Goal: Task Accomplishment & Management: Use online tool/utility

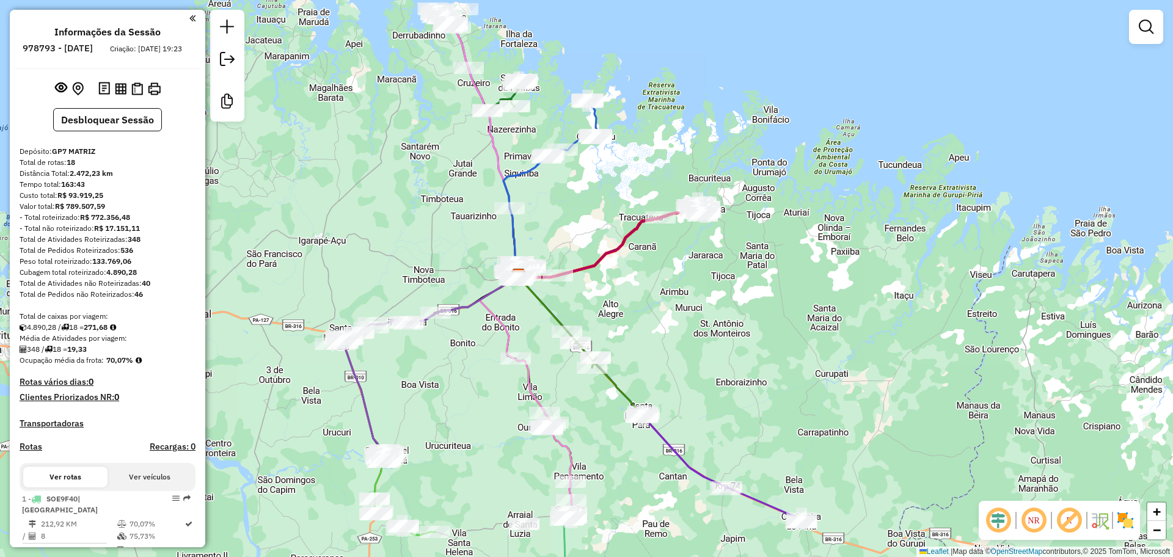
drag, startPoint x: 609, startPoint y: 330, endPoint x: 579, endPoint y: 264, distance: 72.5
click at [579, 264] on div "Janela de atendimento Grade de atendimento Capacidade Transportadoras Veículos …" at bounding box center [586, 278] width 1173 height 557
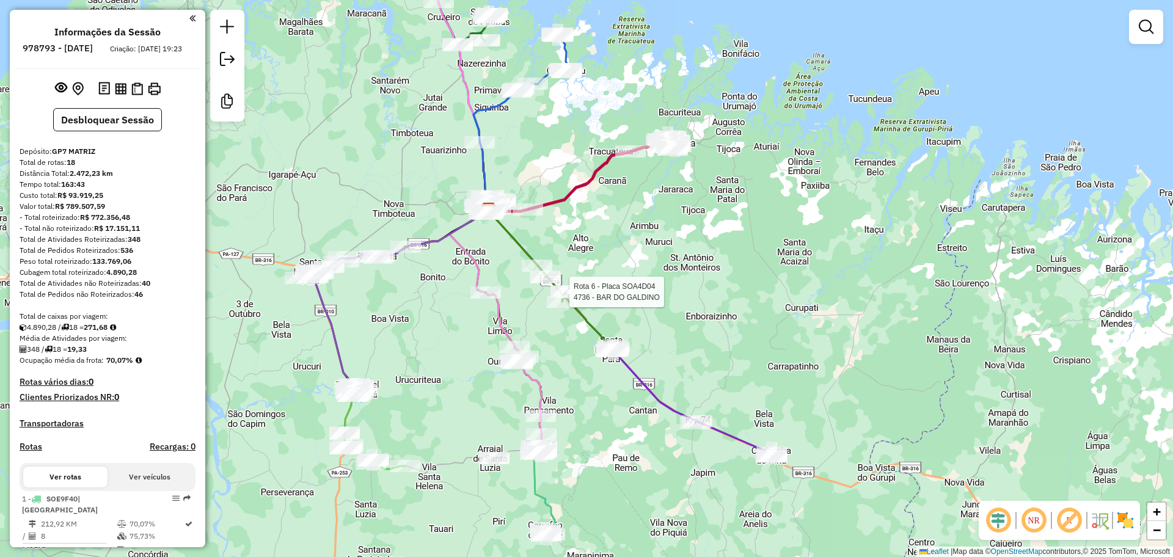
select select "**********"
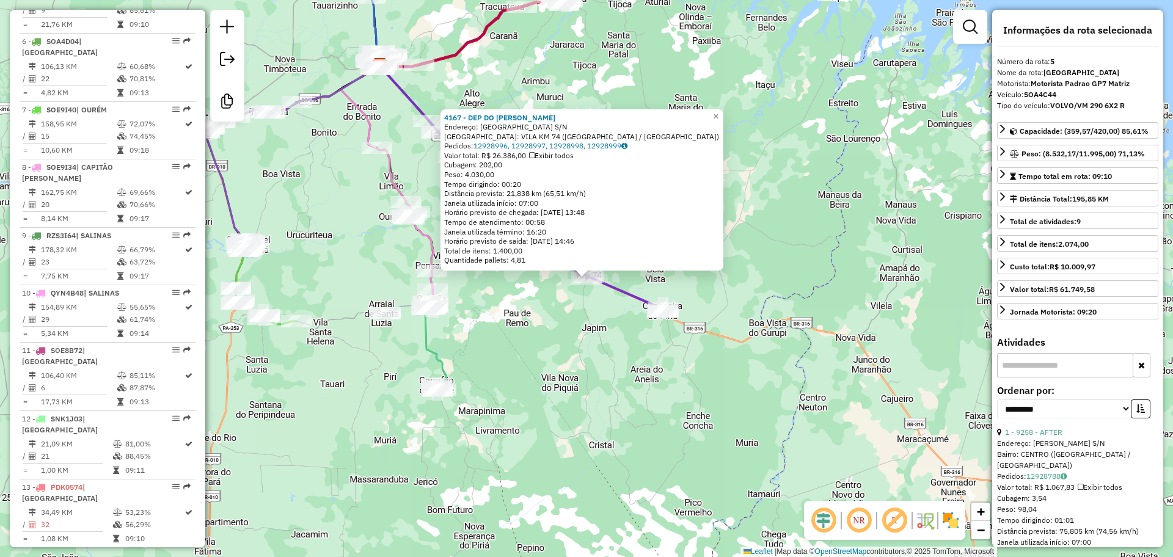
scroll to position [733, 0]
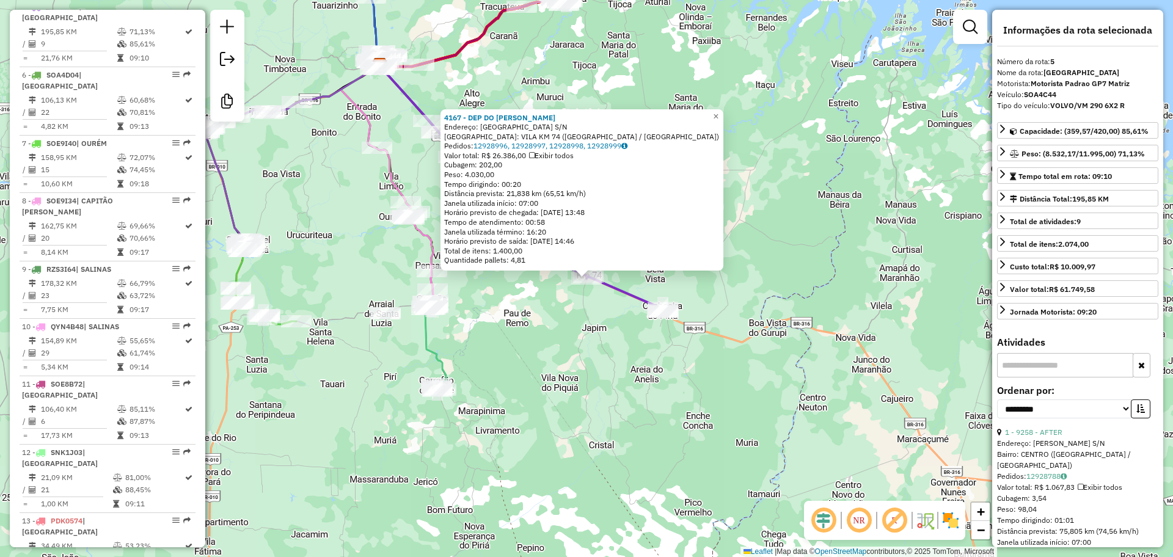
click at [736, 291] on div "4167 - DEP DO MARCELO Endereço: VILA NOVA S/N Bairro: VILA KM 74 (CACHOEIRA DO …" at bounding box center [586, 278] width 1173 height 557
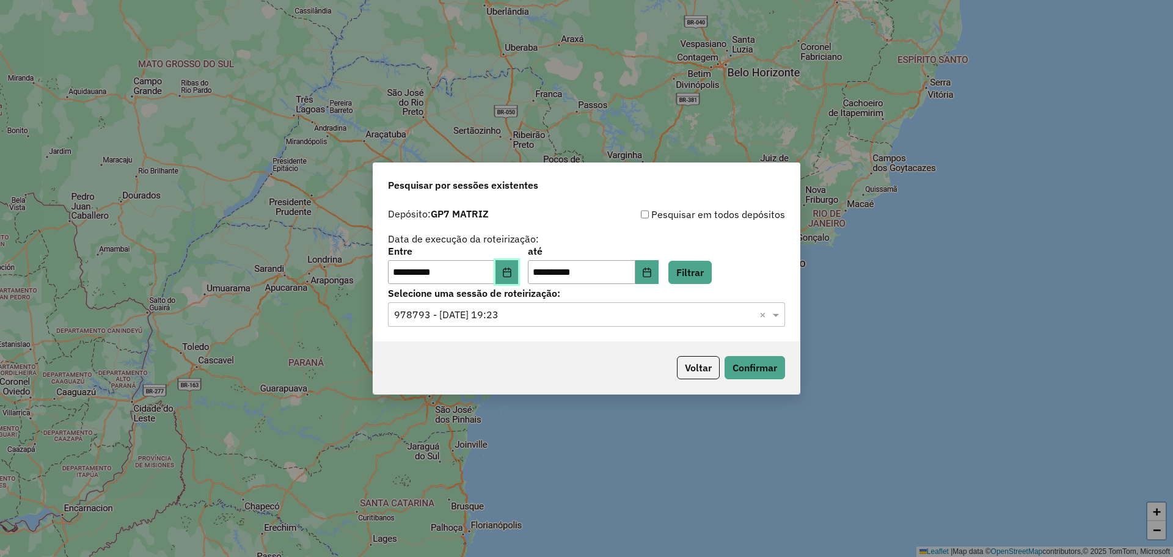
click at [511, 274] on icon "Choose Date" at bounding box center [507, 273] width 10 height 10
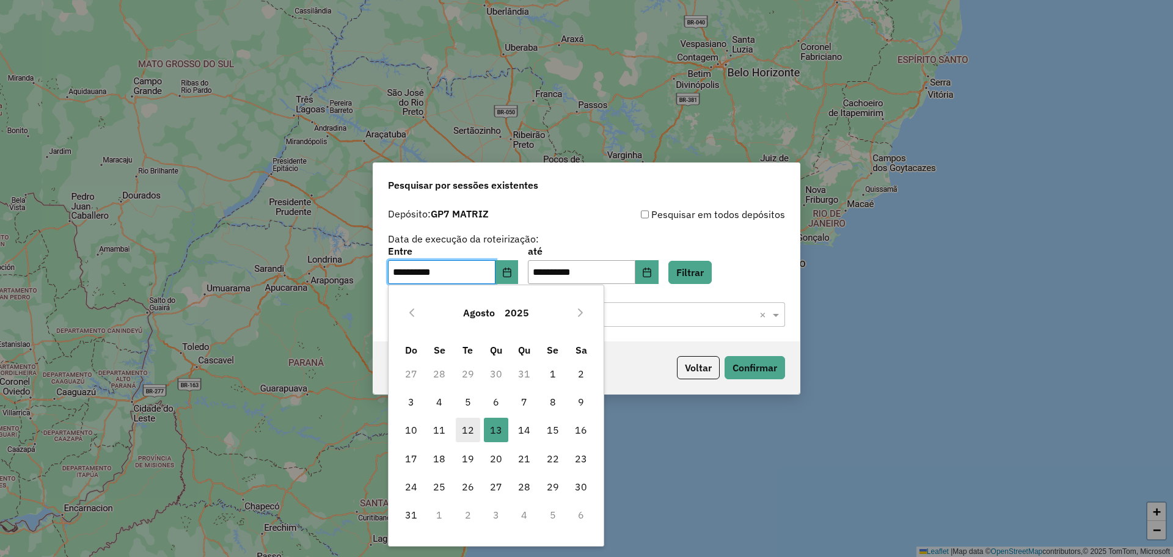
click at [469, 431] on span "12" at bounding box center [468, 430] width 24 height 24
type input "**********"
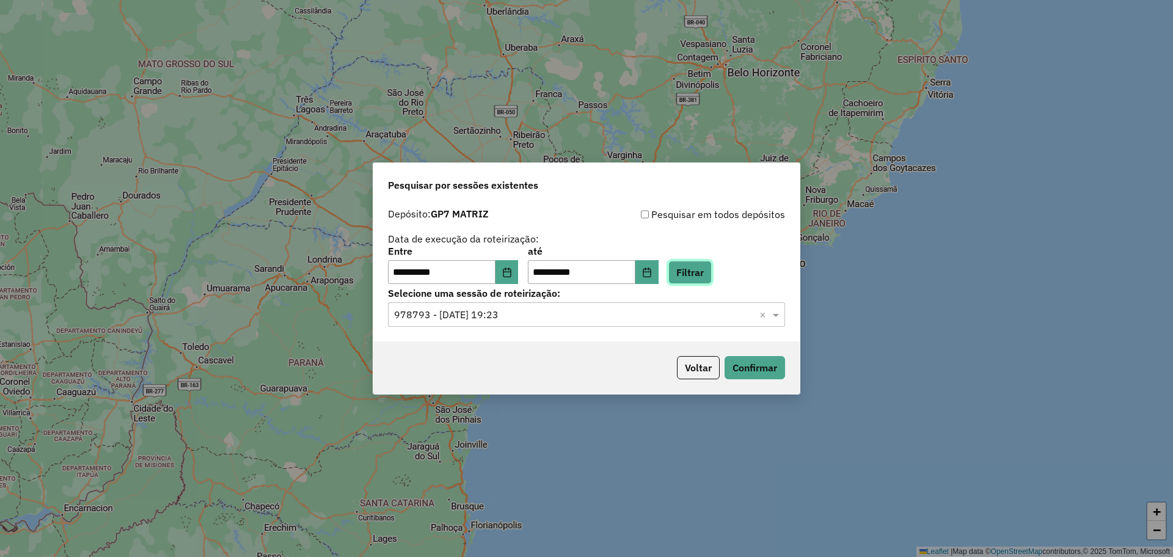
click at [695, 275] on button "Filtrar" at bounding box center [689, 272] width 43 height 23
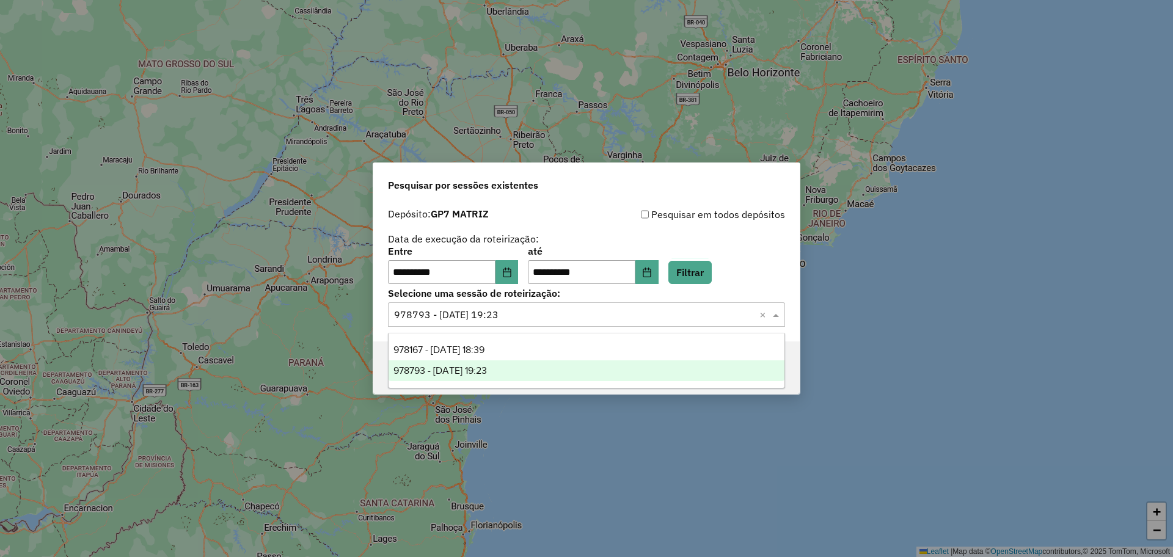
click at [550, 323] on div "Selecione uma sessão × 978793 - 13/08/2025 19:23 ×" at bounding box center [586, 314] width 397 height 24
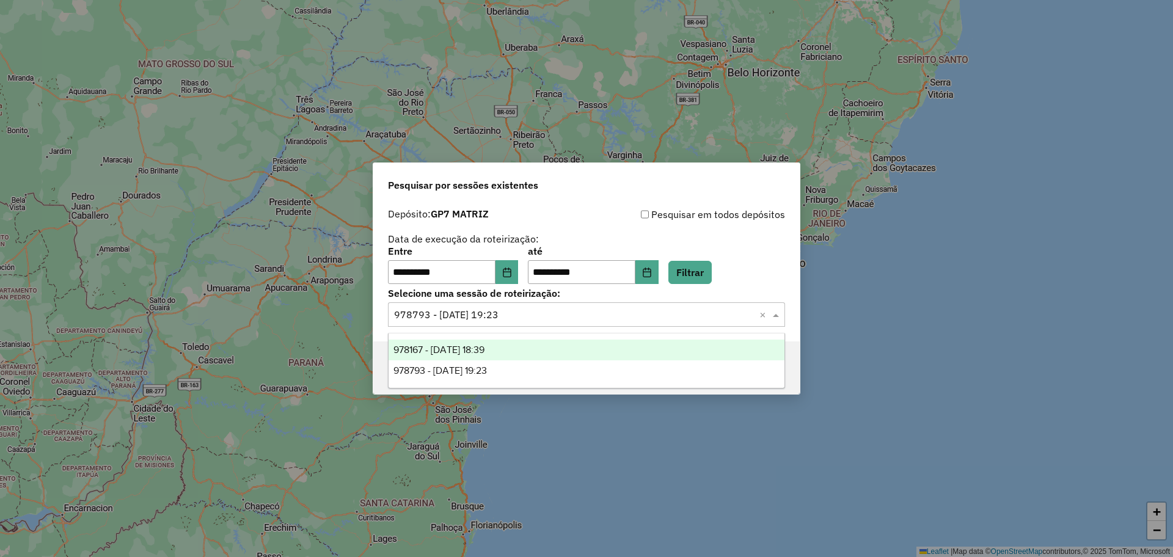
click at [485, 354] on span "978167 - 12/08/2025 18:39" at bounding box center [439, 350] width 91 height 10
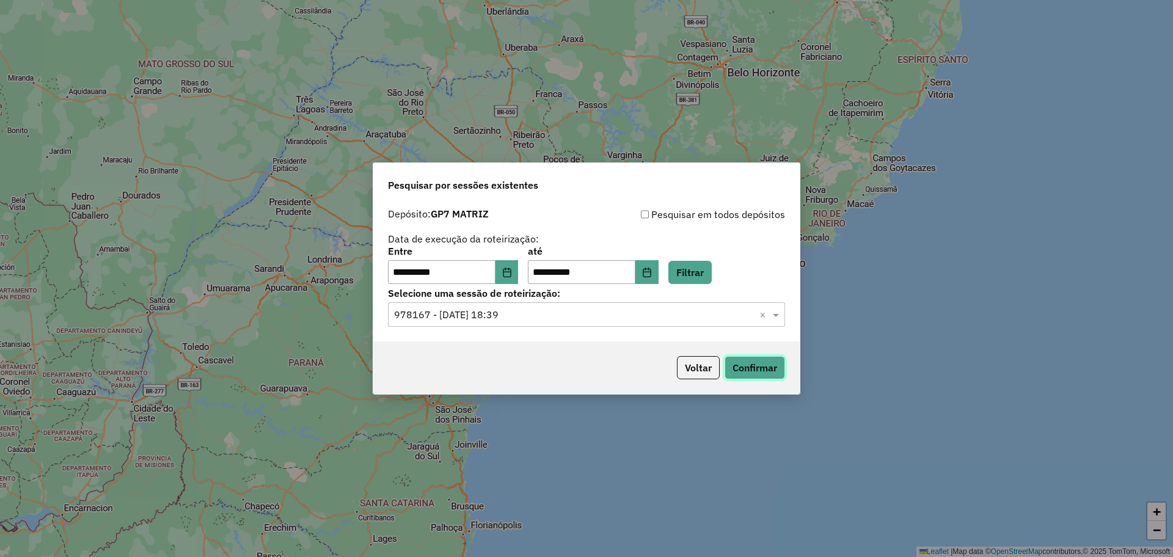
click at [745, 363] on button "Confirmar" at bounding box center [755, 367] width 60 height 23
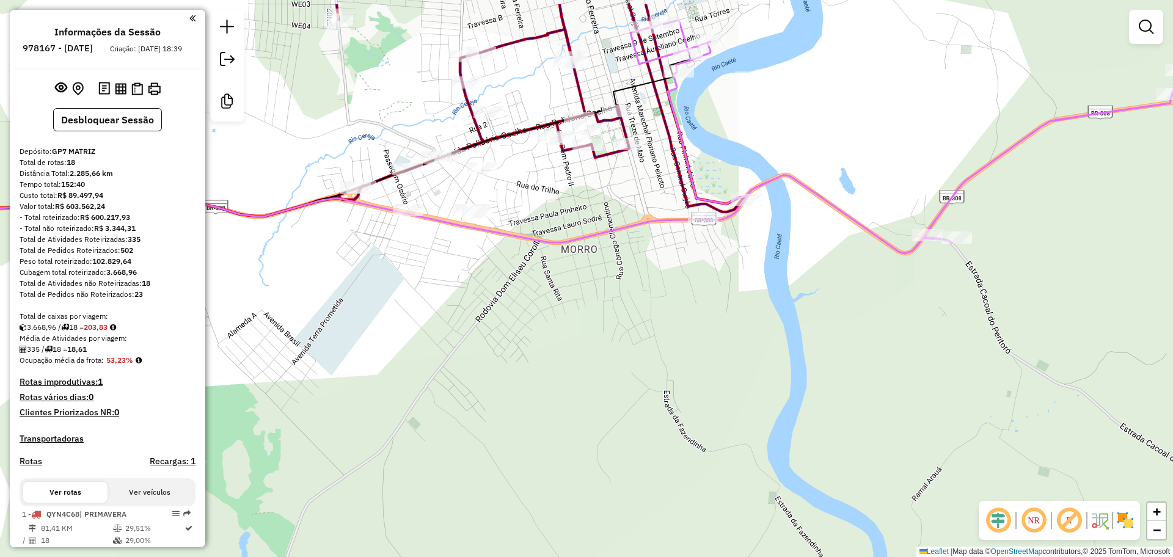
drag, startPoint x: 670, startPoint y: 127, endPoint x: 683, endPoint y: 205, distance: 78.6
click at [683, 205] on icon at bounding box center [541, 108] width 408 height 208
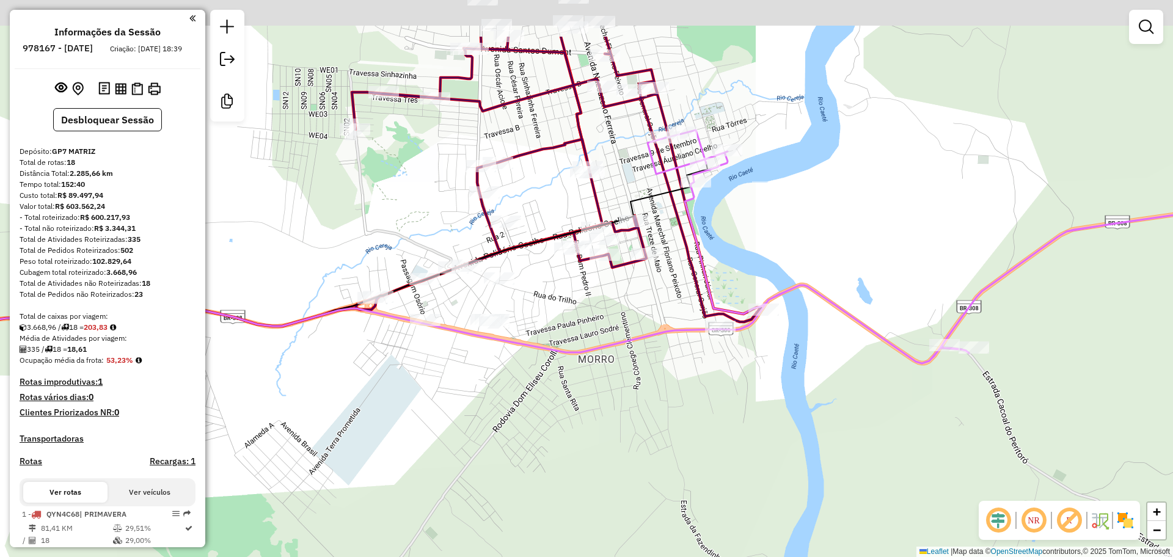
drag, startPoint x: 639, startPoint y: 206, endPoint x: 657, endPoint y: 316, distance: 111.6
click at [657, 316] on div "Janela de atendimento Grade de atendimento Capacidade Transportadoras Veículos …" at bounding box center [586, 278] width 1173 height 557
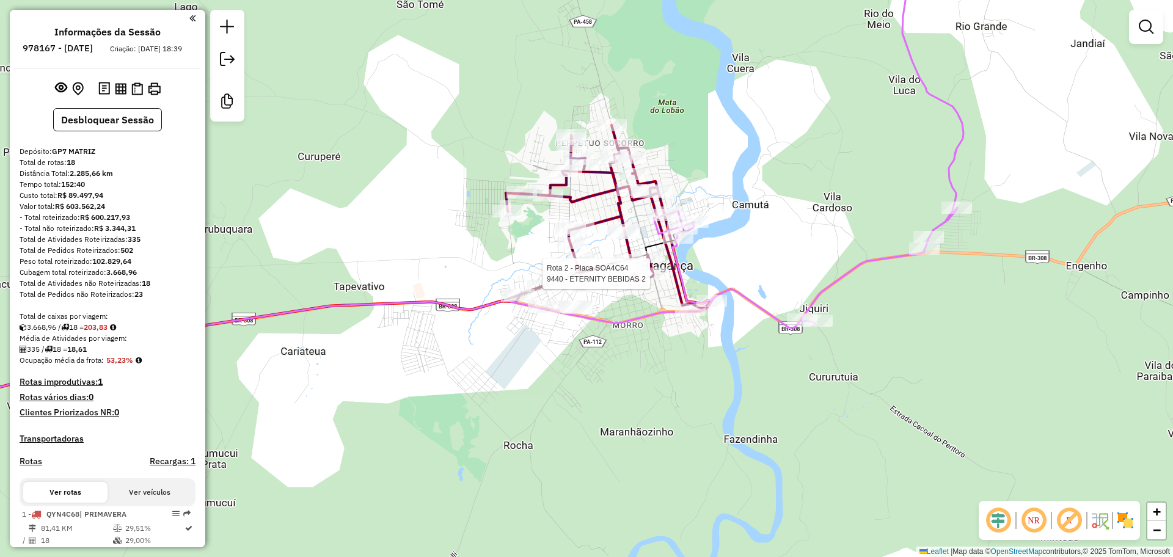
select select "**********"
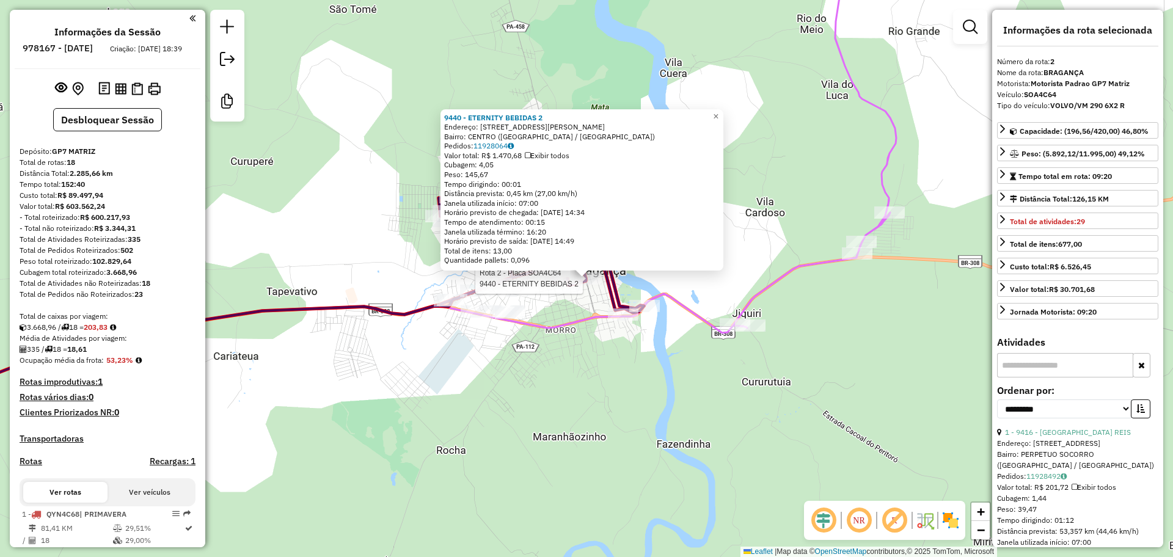
click at [640, 381] on div "Rota 2 - Placa SOA4C64 9440 - ETERNITY BEBIDAS 2 9440 - ETERNITY BEBIDAS 2 Ende…" at bounding box center [586, 278] width 1173 height 557
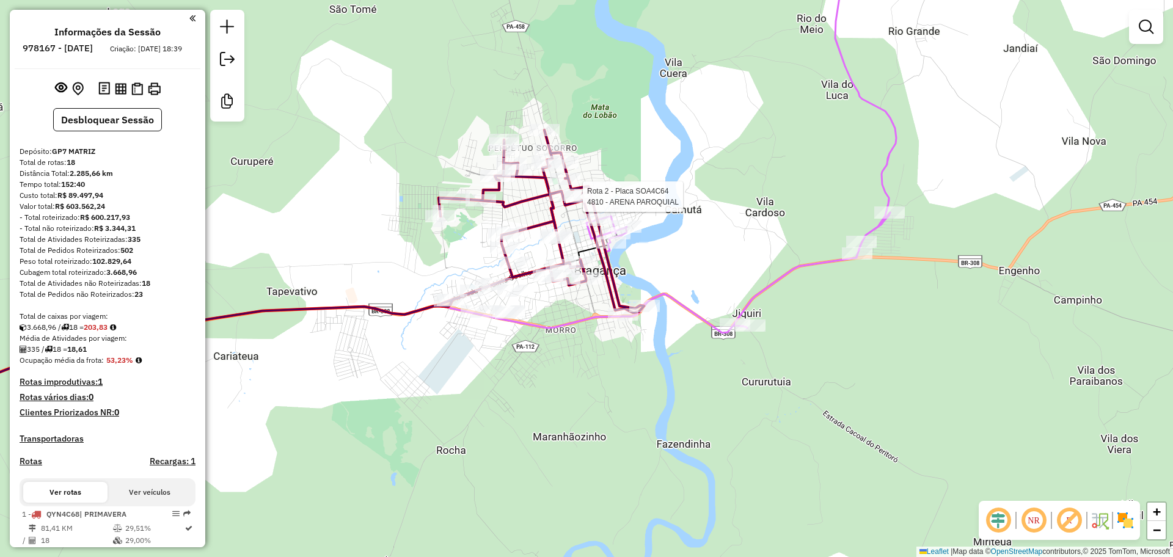
click at [573, 203] on div at bounding box center [579, 197] width 31 height 12
select select "**********"
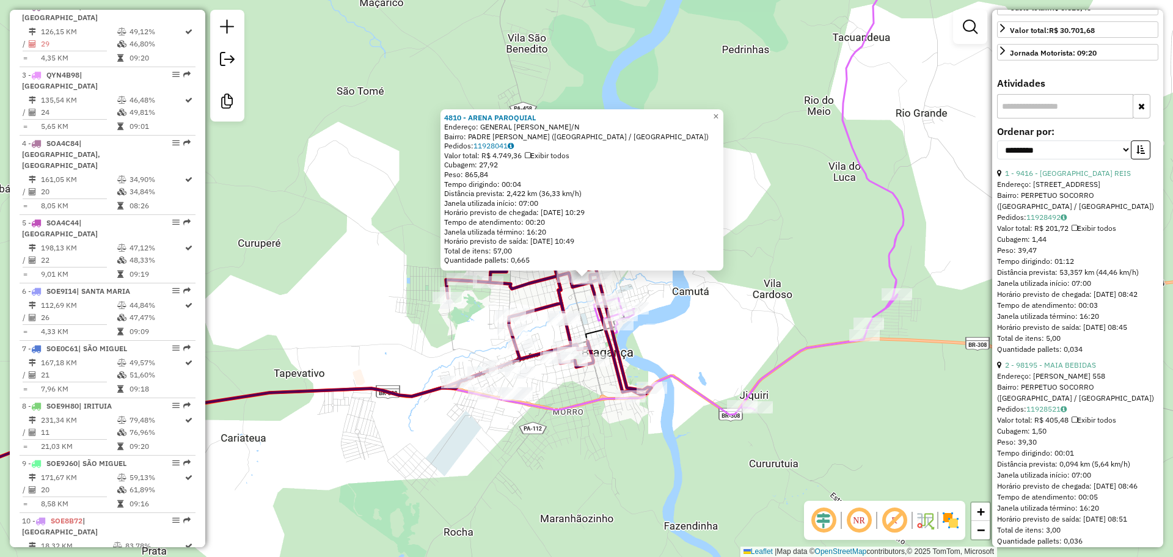
scroll to position [260, 0]
click at [382, 95] on div "4810 - ARENA PAROQUIAL Endereço: GENERAL GURJaO S/N Bairro: PADRE [PERSON_NAME]…" at bounding box center [586, 278] width 1173 height 557
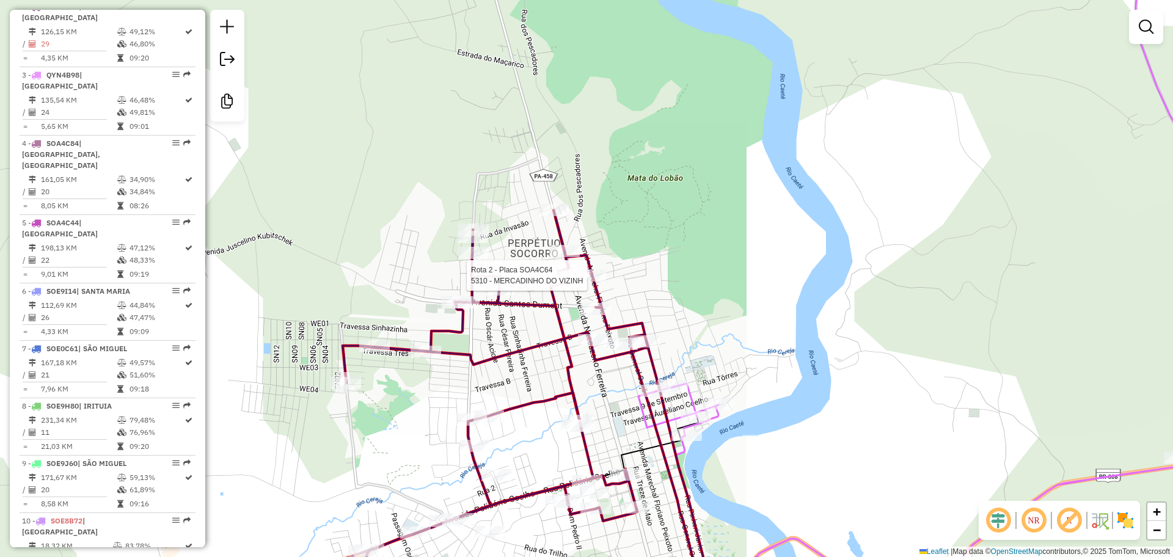
select select "**********"
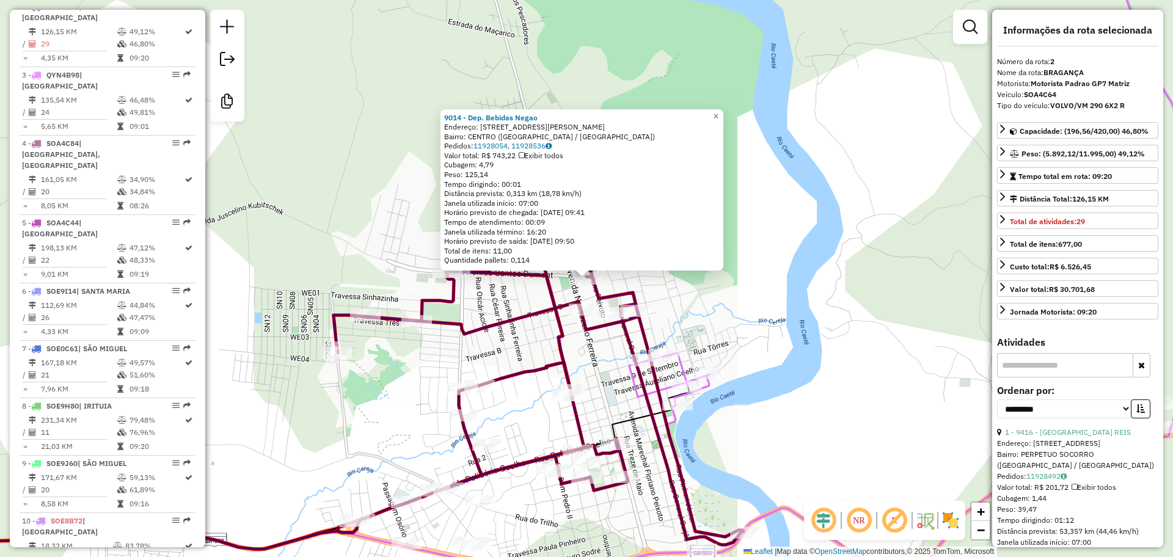
click at [552, 314] on icon at bounding box center [539, 362] width 410 height 365
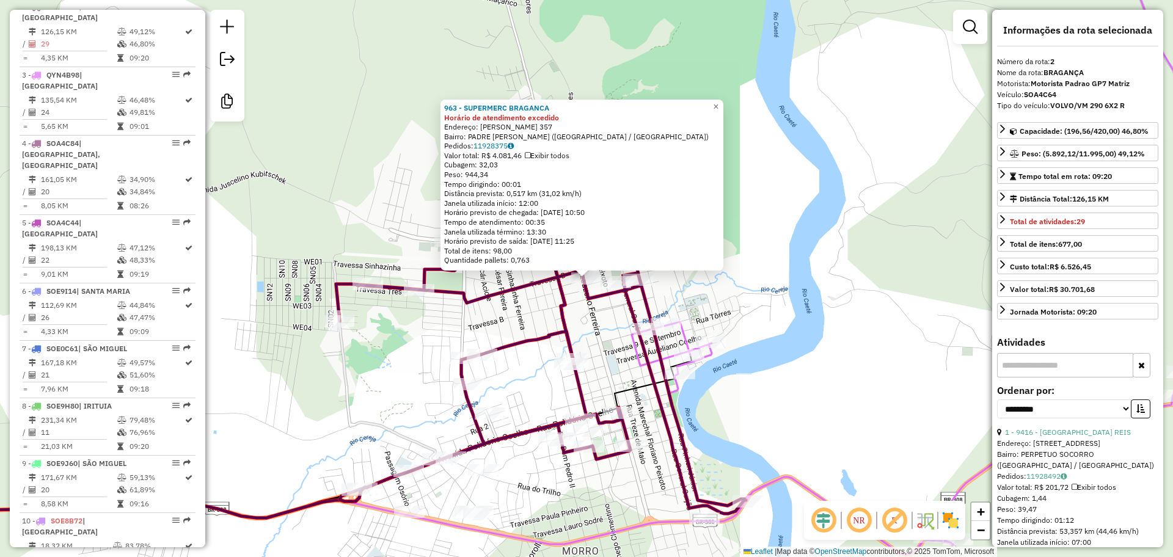
click at [623, 346] on div "963 - SUPERMERC BRAGANCA Horário de atendimento excedido Endereço: [PERSON_NAME…" at bounding box center [586, 278] width 1173 height 557
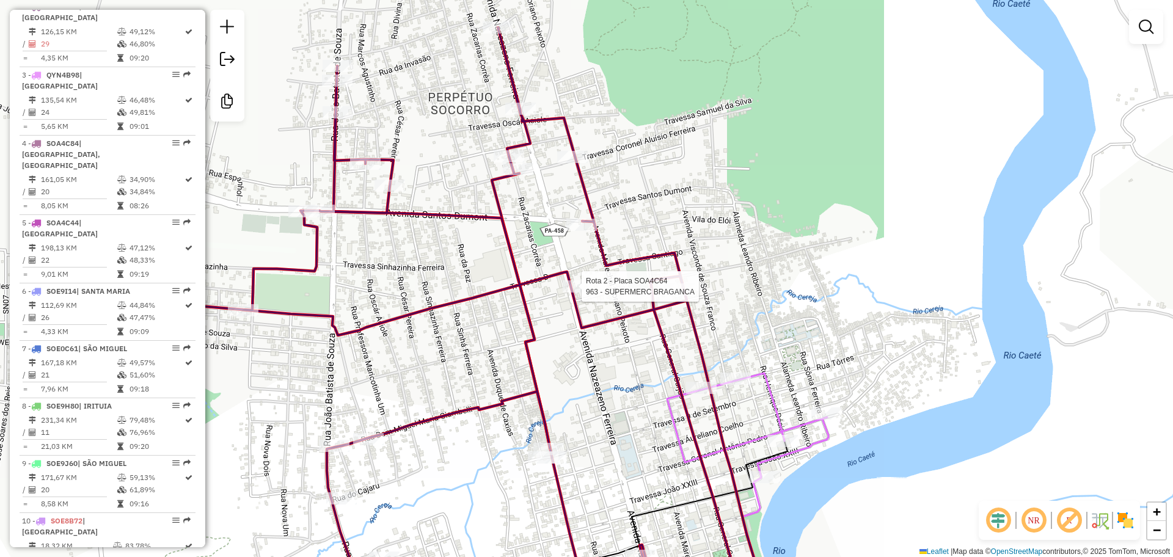
select select "**********"
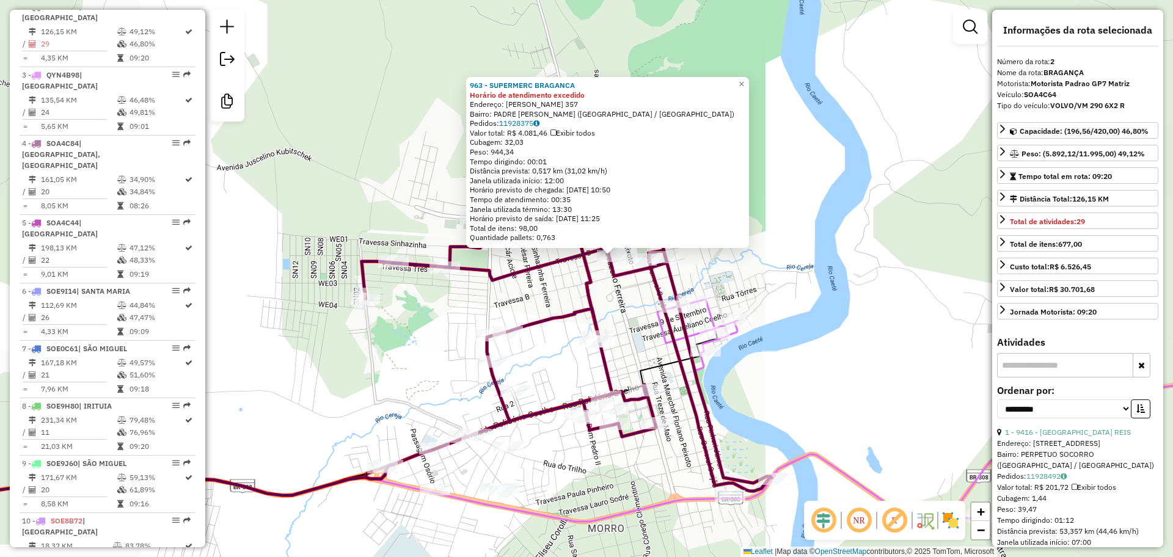
click at [381, 452] on div "963 - SUPERMERC BRAGANCA Horário de atendimento excedido Endereço: [PERSON_NAME…" at bounding box center [586, 278] width 1173 height 557
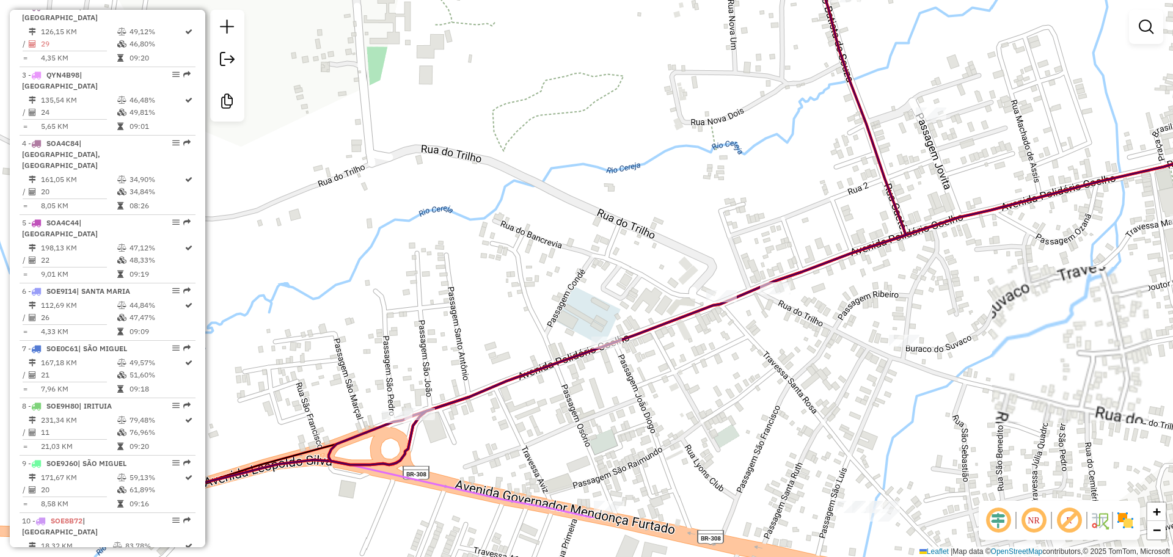
drag, startPoint x: 381, startPoint y: 452, endPoint x: 392, endPoint y: 343, distance: 110.0
click at [392, 343] on div "Janela de atendimento Grade de atendimento Capacidade Transportadoras Veículos …" at bounding box center [586, 278] width 1173 height 557
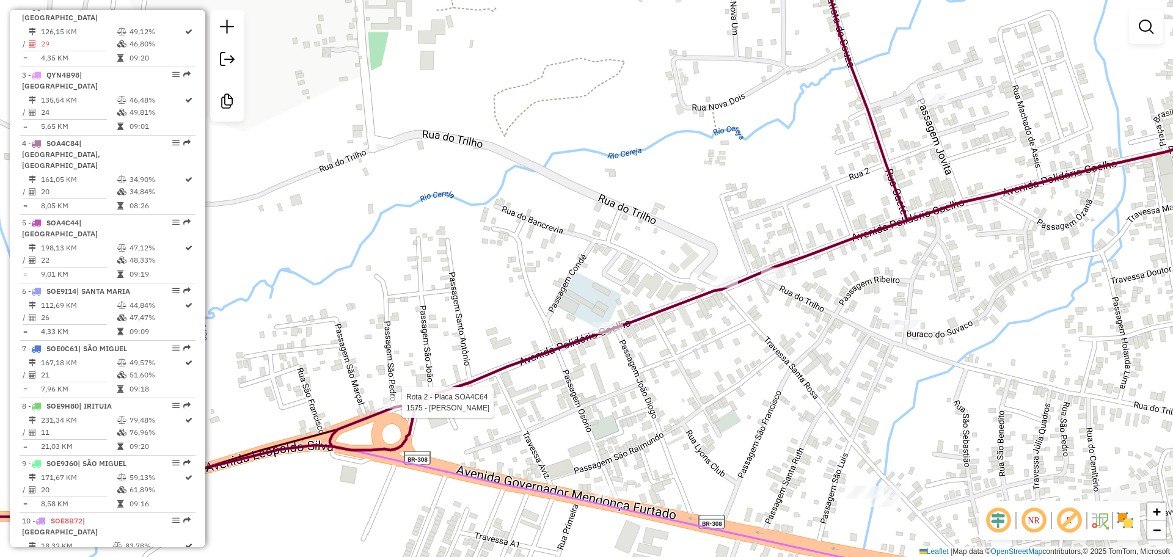
select select "**********"
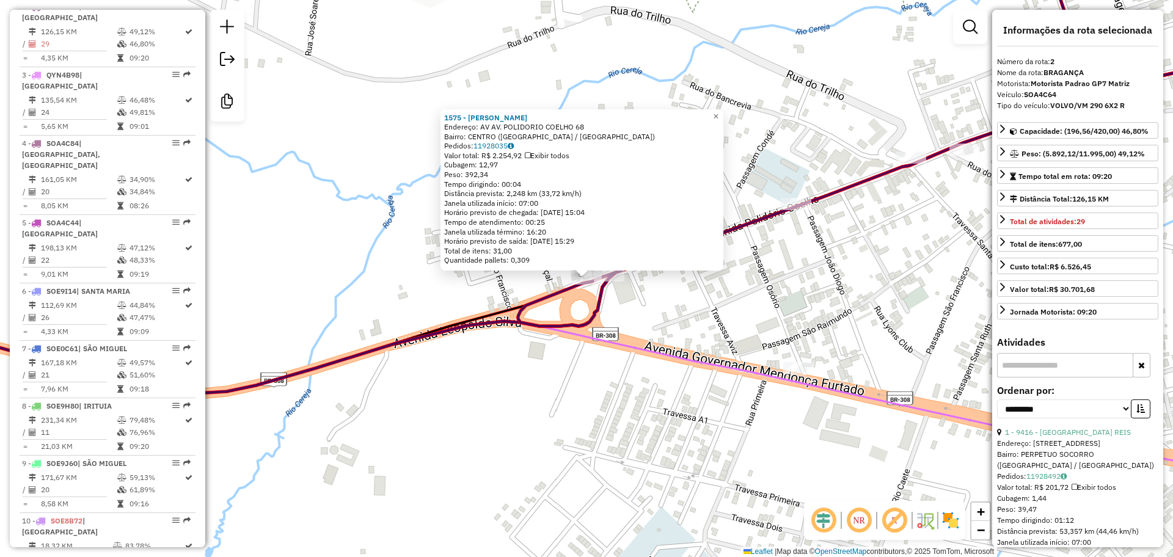
click at [536, 359] on div "Rota 2 - Placa SOA4C64 1575 - [PERSON_NAME] 1575 - [PERSON_NAME]: AV AV. [PERSO…" at bounding box center [586, 278] width 1173 height 557
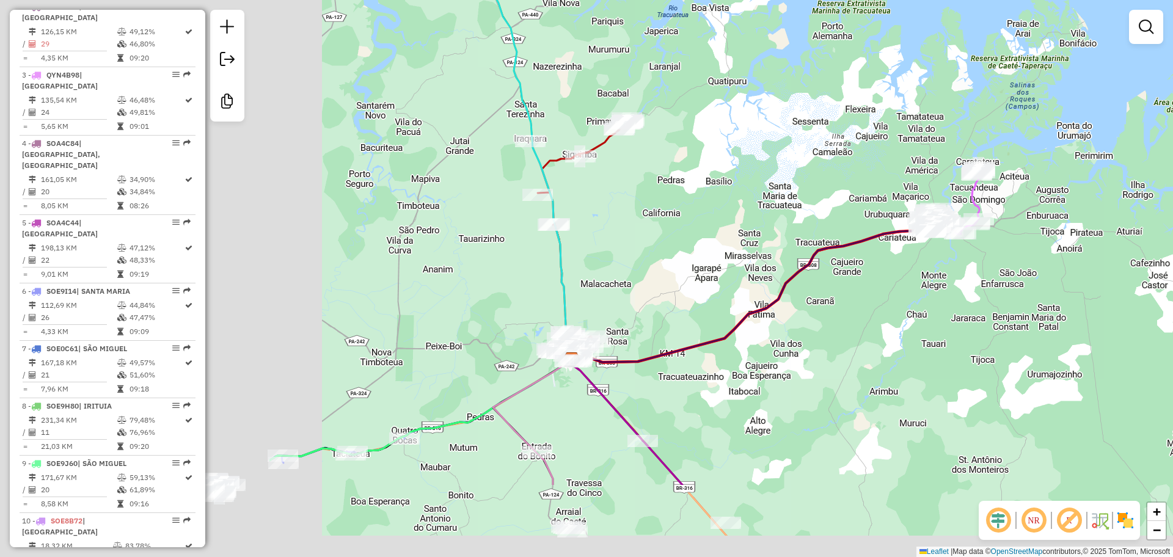
drag, startPoint x: 464, startPoint y: 452, endPoint x: 878, endPoint y: 298, distance: 442.0
click at [878, 298] on div "Janela de atendimento Grade de atendimento Capacidade Transportadoras Veículos …" at bounding box center [586, 278] width 1173 height 557
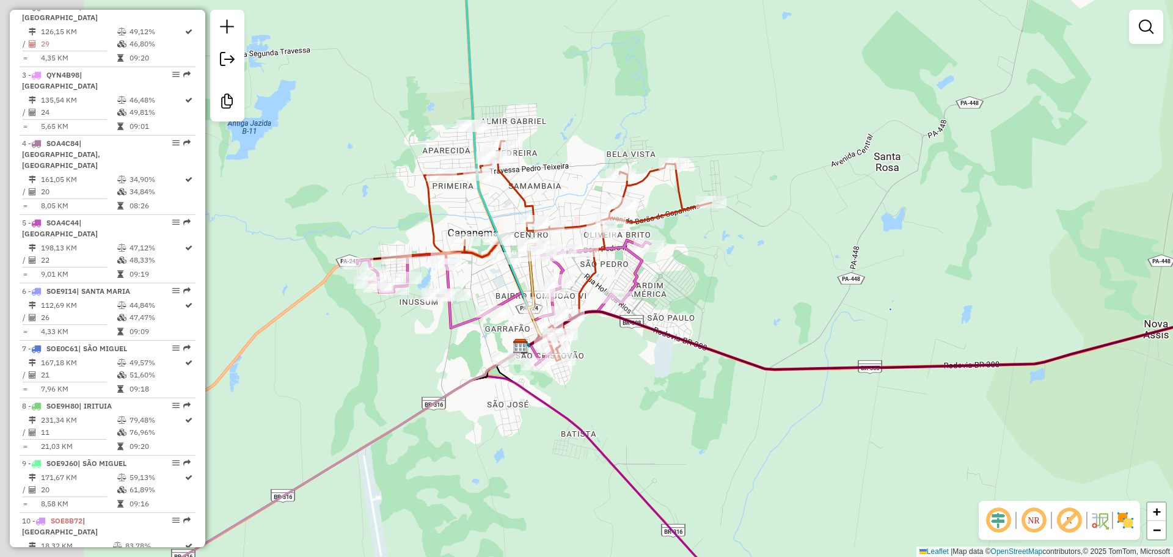
drag, startPoint x: 632, startPoint y: 326, endPoint x: 712, endPoint y: 277, distance: 93.8
click at [712, 277] on div "Janela de atendimento Grade de atendimento Capacidade Transportadoras Veículos …" at bounding box center [586, 278] width 1173 height 557
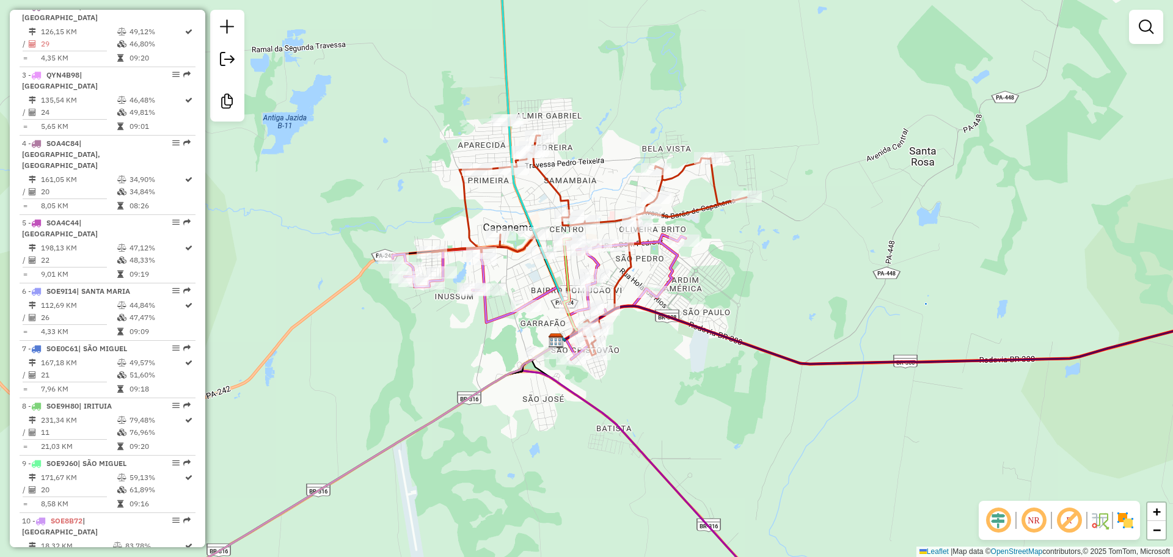
drag, startPoint x: 650, startPoint y: 295, endPoint x: 682, endPoint y: 291, distance: 32.6
click at [682, 291] on div "Janela de atendimento Grade de atendimento Capacidade Transportadoras Veículos …" at bounding box center [586, 278] width 1173 height 557
select select "**********"
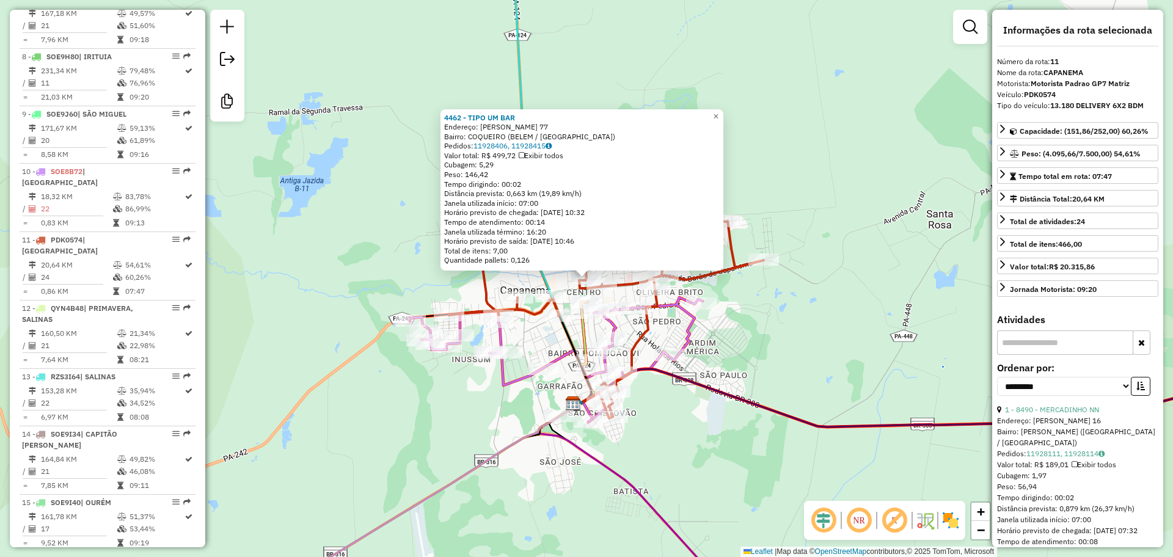
scroll to position [1104, 0]
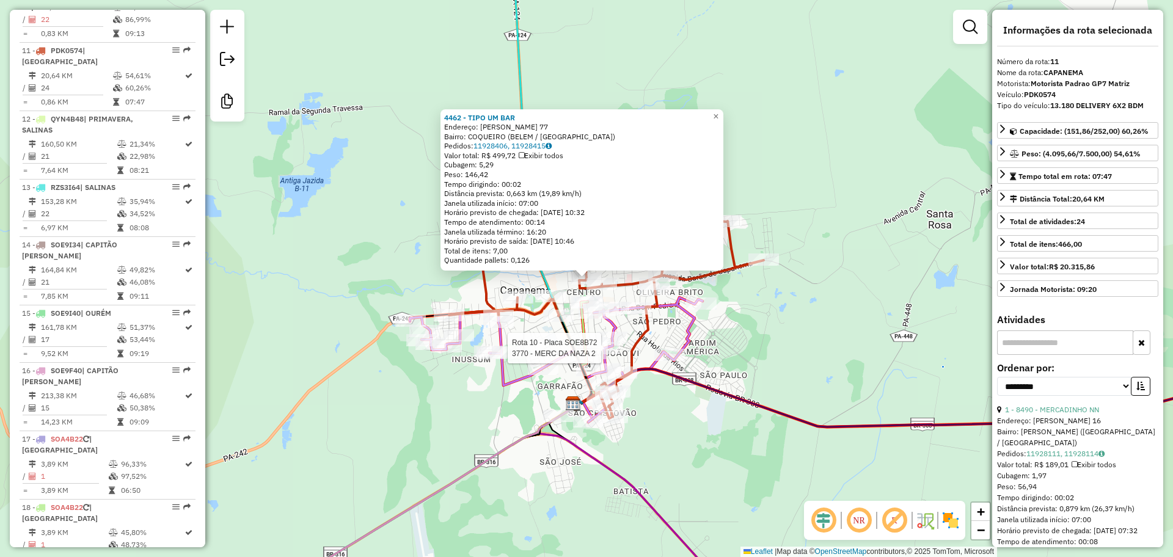
click at [612, 354] on div at bounding box center [605, 348] width 31 height 12
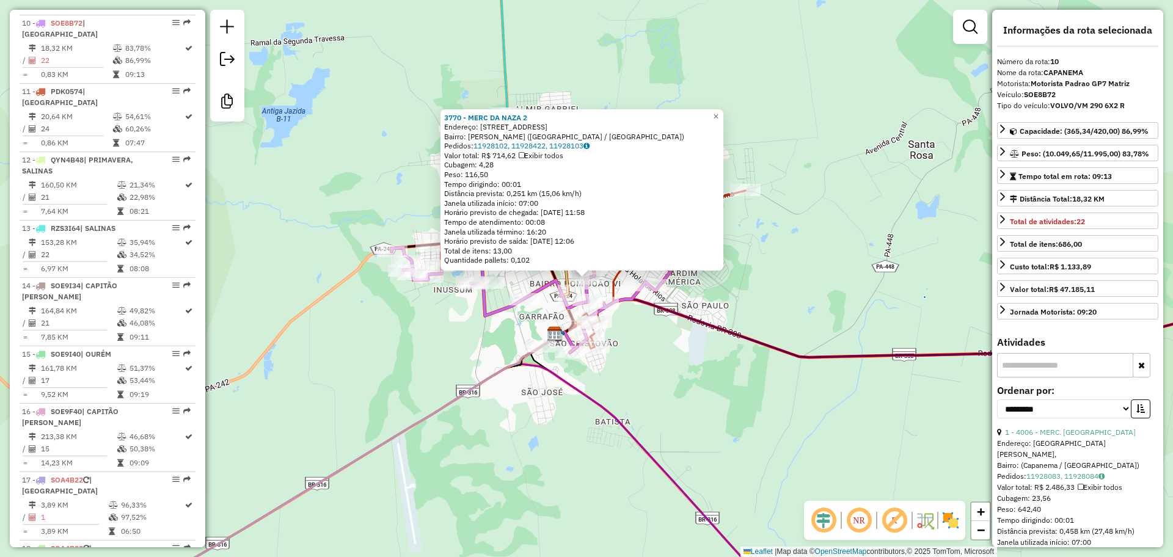
scroll to position [1047, 0]
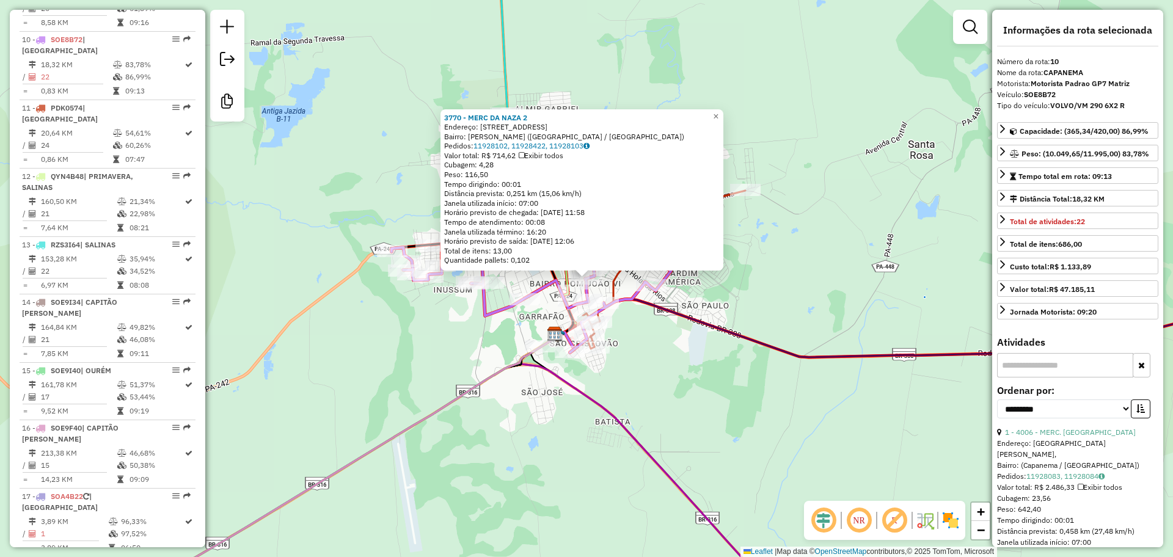
click at [656, 358] on div "Rota 10 - Placa SOE8B72 3770 - MERC DA NAZA 2 3770 - MERC DA NAZA 2 Endereço: […" at bounding box center [586, 278] width 1173 height 557
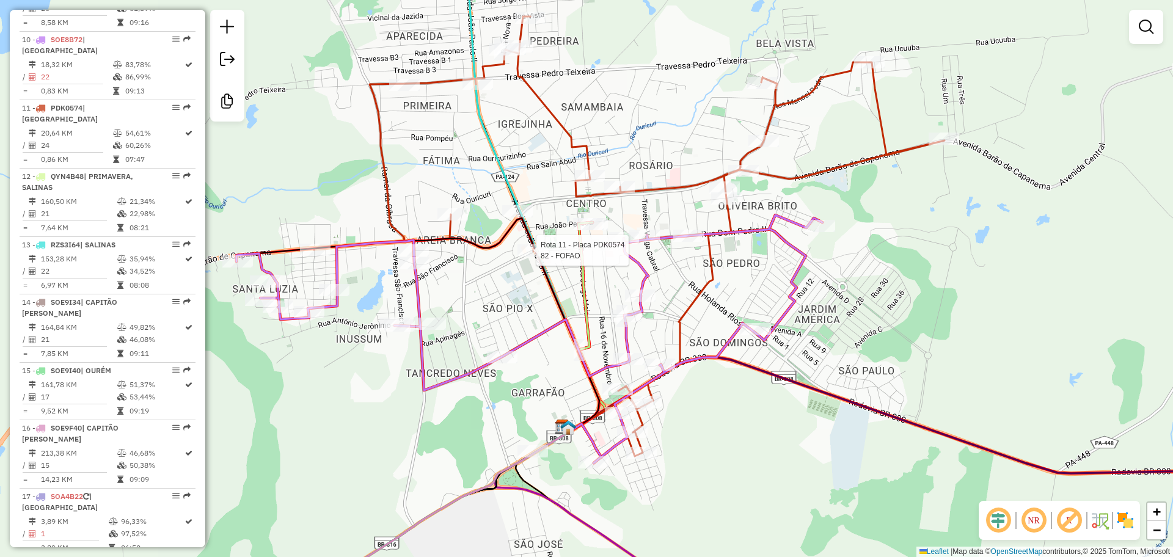
select select "**********"
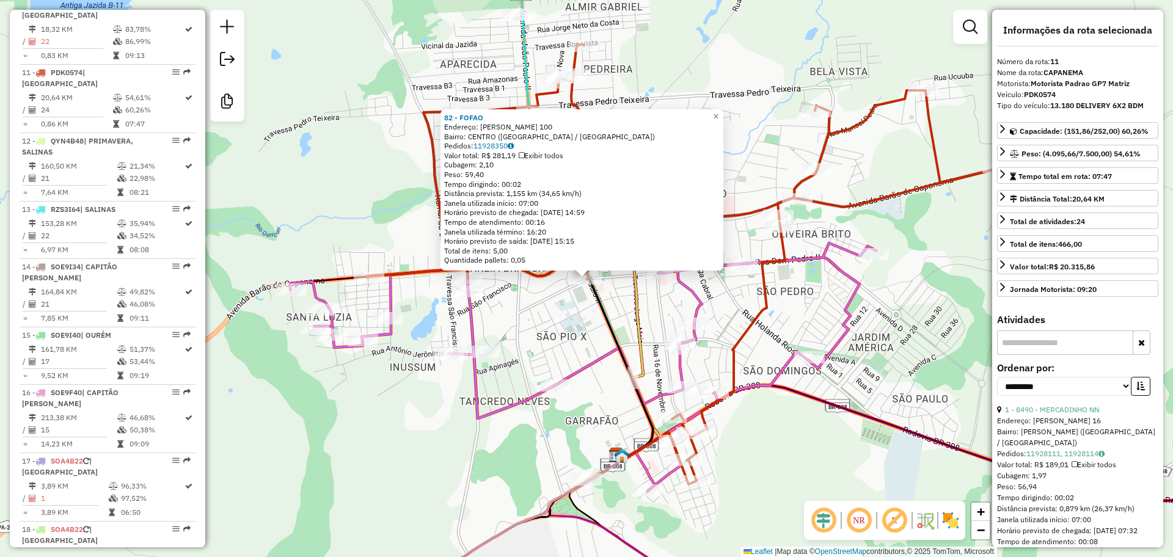
scroll to position [1104, 0]
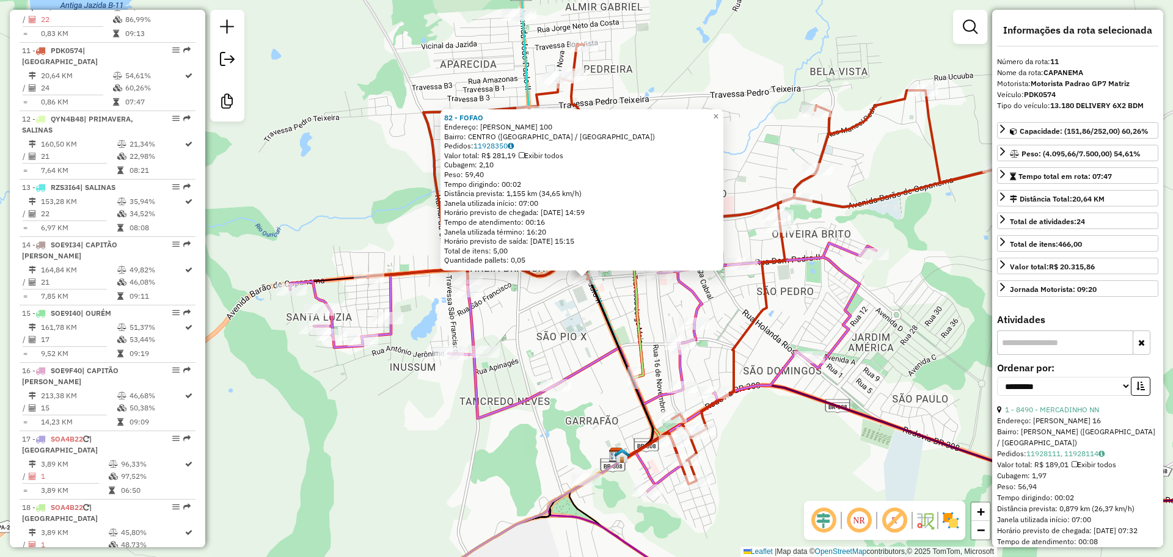
click at [547, 352] on div "82 - FOFAO Endereço: [PERSON_NAME] 100 Bairro: [GEOGRAPHIC_DATA] ([GEOGRAPHIC_D…" at bounding box center [586, 278] width 1173 height 557
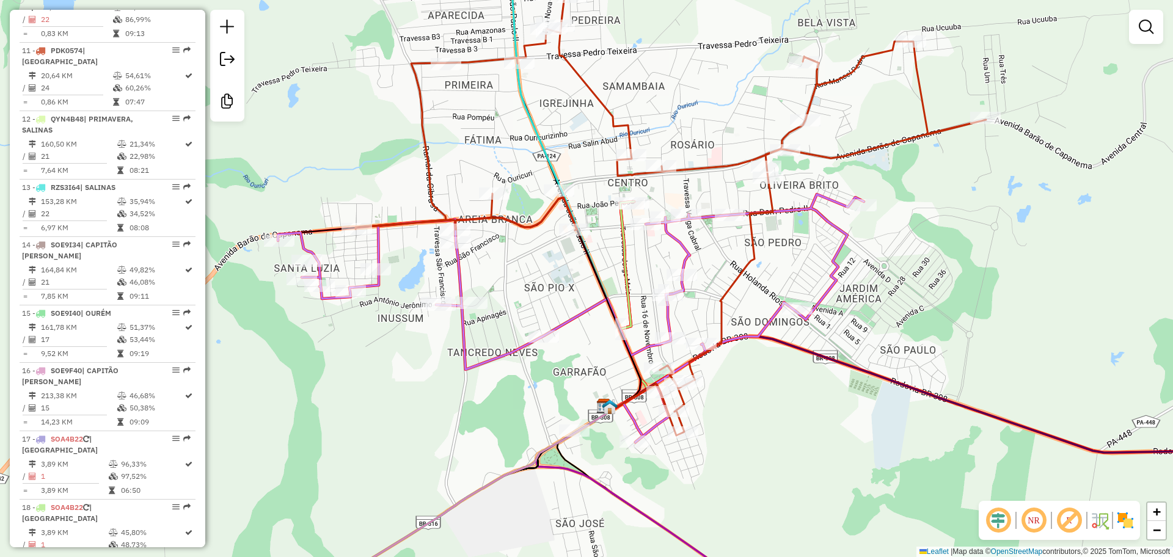
drag, startPoint x: 638, startPoint y: 438, endPoint x: 609, endPoint y: 318, distance: 123.3
click at [609, 318] on div "Janela de atendimento Grade de atendimento Capacidade Transportadoras Veículos …" at bounding box center [586, 278] width 1173 height 557
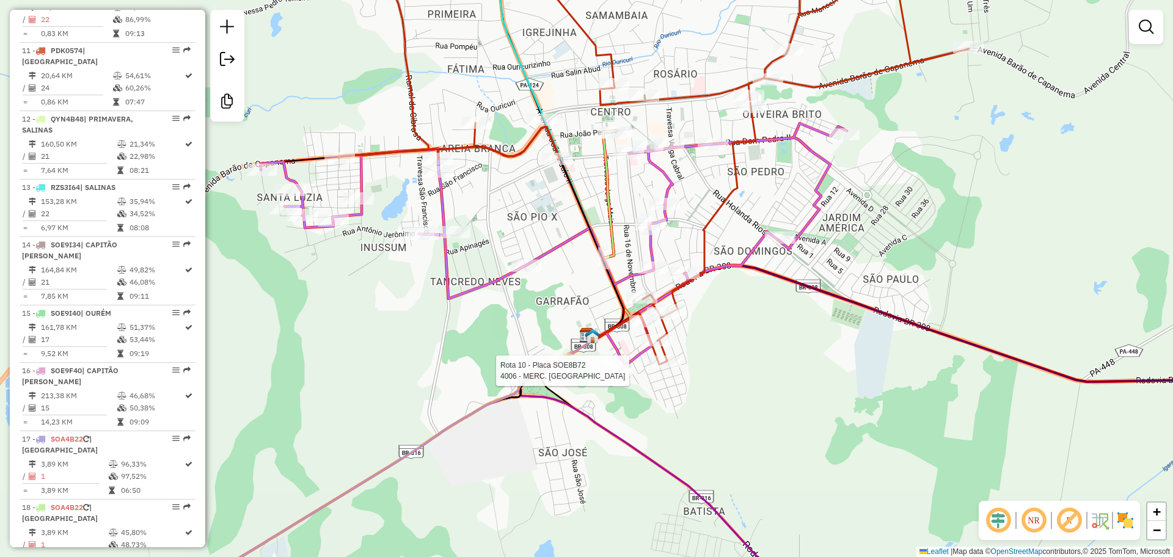
select select "**********"
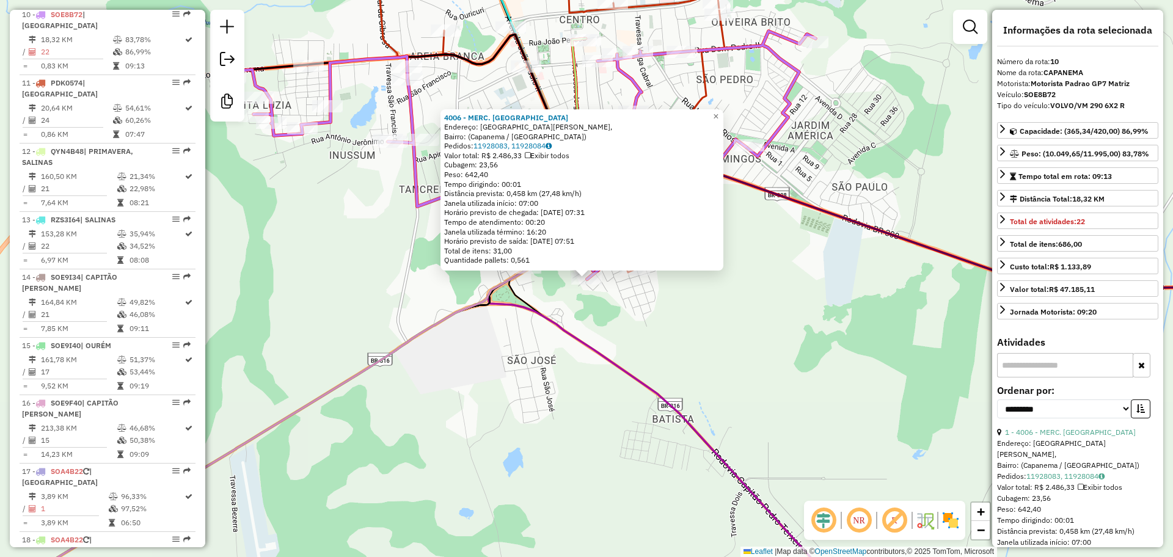
scroll to position [1047, 0]
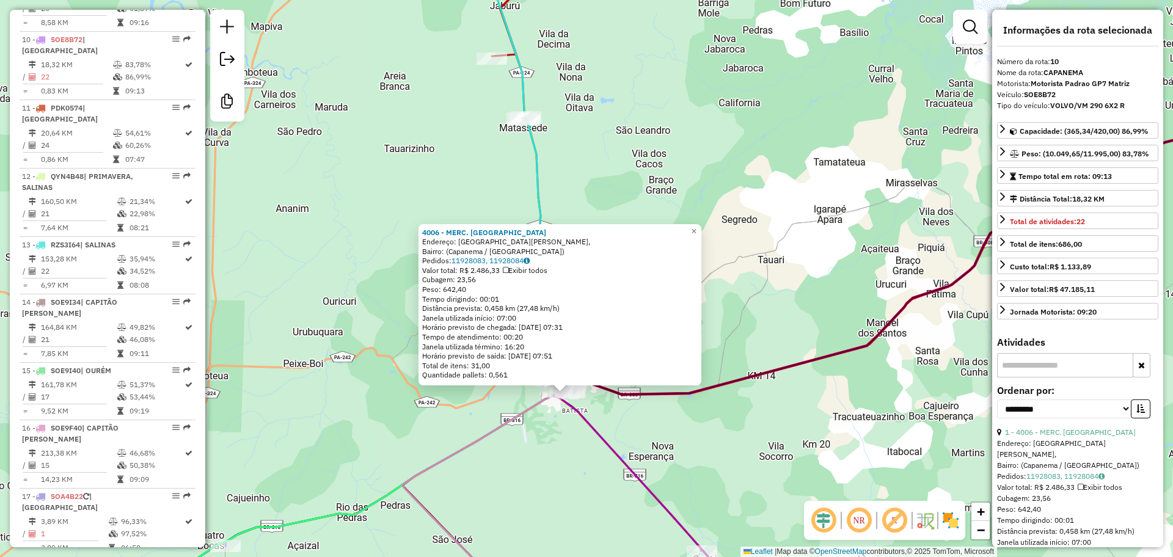
drag, startPoint x: 609, startPoint y: 521, endPoint x: 601, endPoint y: 131, distance: 389.9
click at [601, 131] on div "4006 - MERC. [GEOGRAPHIC_DATA] Endereço: [GEOGRAPHIC_DATA][PERSON_NAME], Bairro…" at bounding box center [586, 278] width 1173 height 557
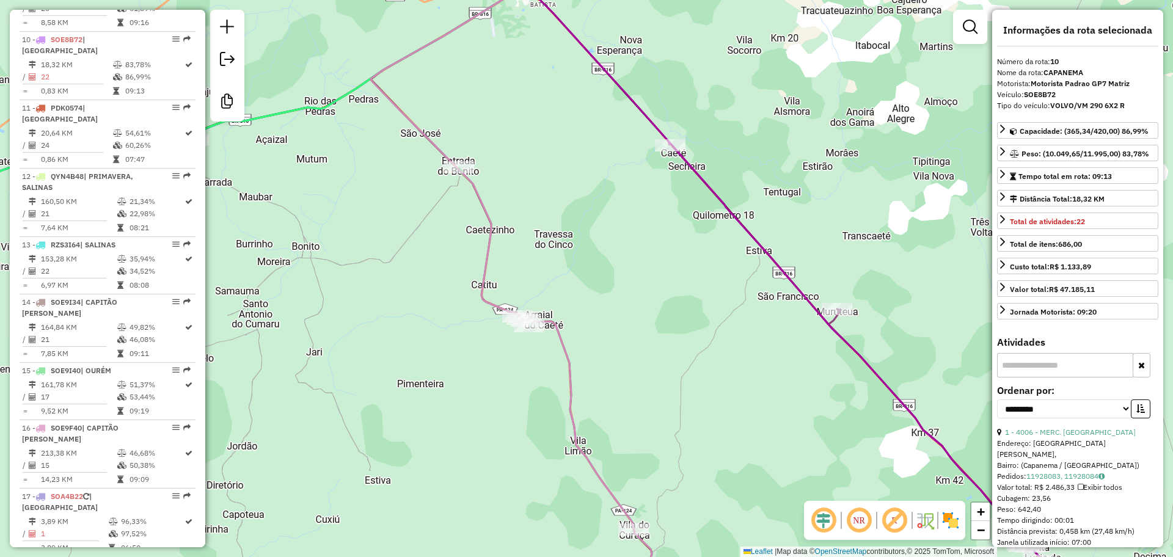
drag, startPoint x: 655, startPoint y: 370, endPoint x: 557, endPoint y: 101, distance: 286.1
click at [557, 101] on div "4006 - MERC. [GEOGRAPHIC_DATA] Endereço: [GEOGRAPHIC_DATA][PERSON_NAME], Bairro…" at bounding box center [586, 278] width 1173 height 557
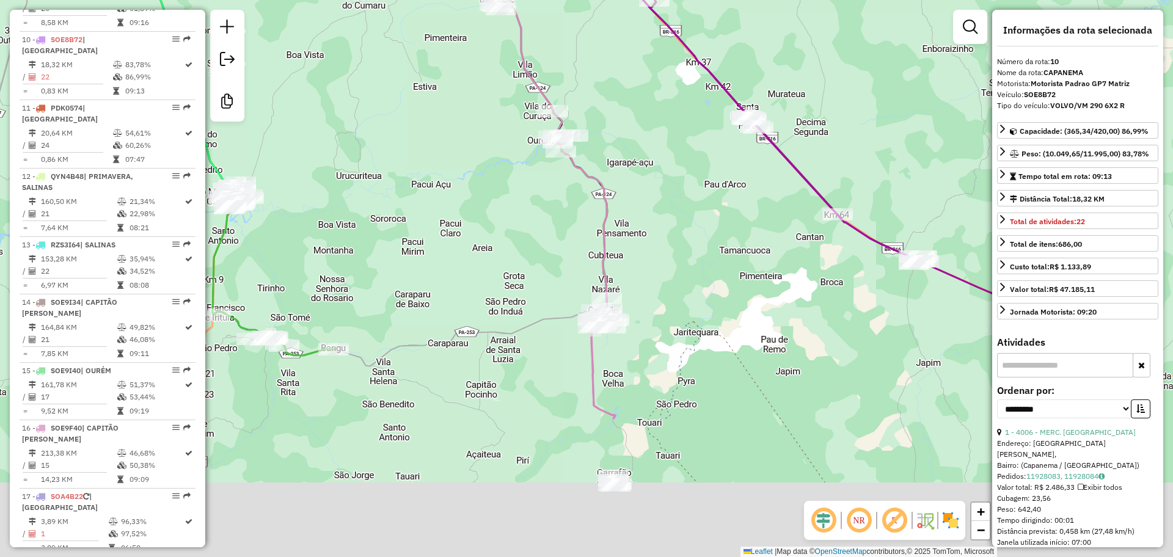
drag, startPoint x: 692, startPoint y: 410, endPoint x: 617, endPoint y: 121, distance: 298.6
click at [617, 121] on div "4006 - MERC. [GEOGRAPHIC_DATA] Endereço: [GEOGRAPHIC_DATA][PERSON_NAME], Bairro…" at bounding box center [586, 278] width 1173 height 557
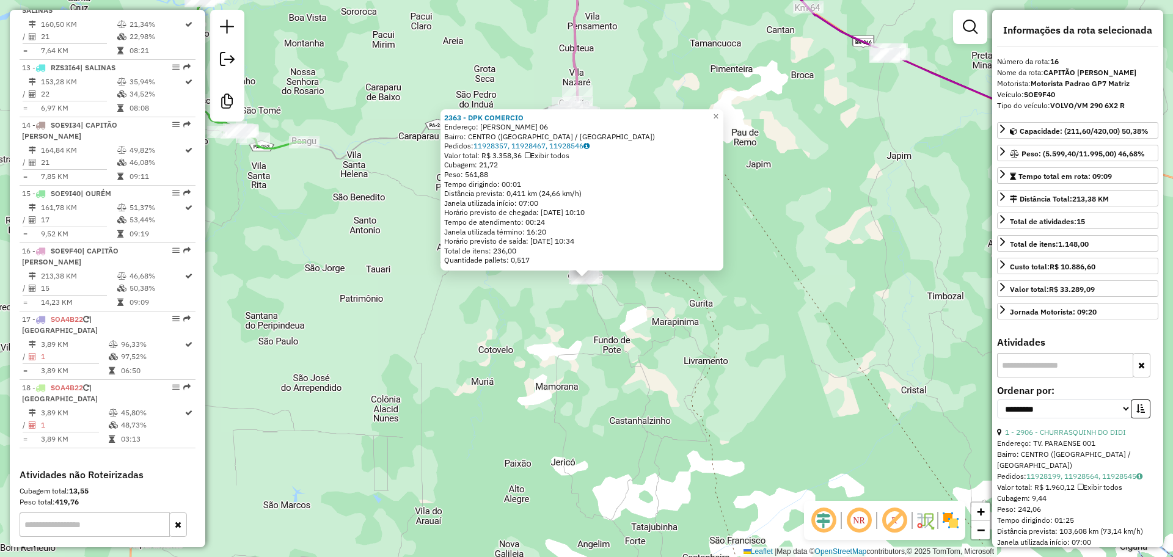
scroll to position [1250, 0]
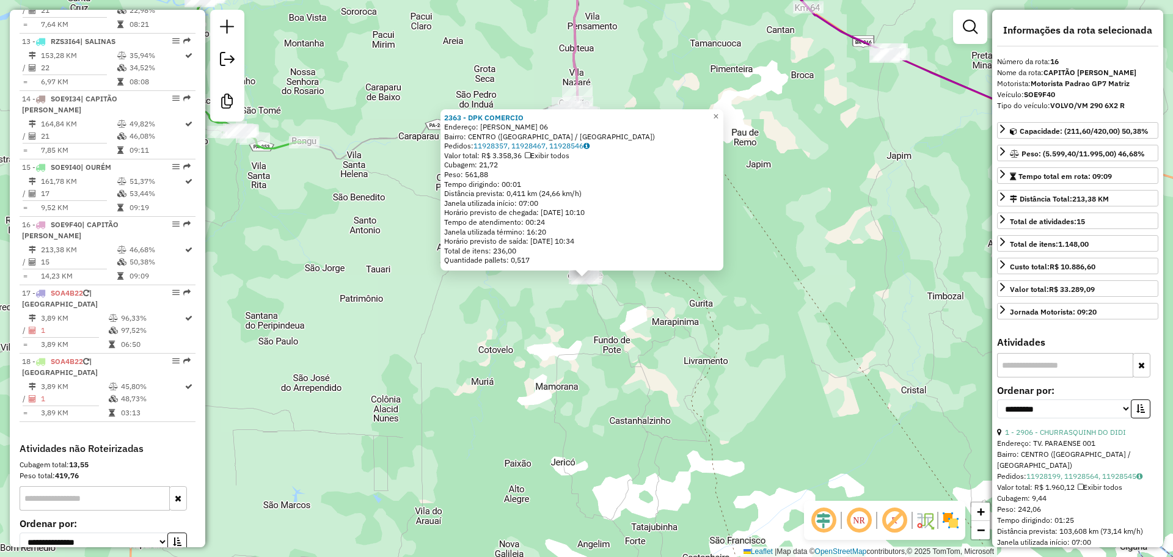
click at [549, 294] on div "2363 - DPK COMERCIO Endereço: [PERSON_NAME] 06 Bairro: CENTRO ([GEOGRAPHIC_DATA…" at bounding box center [586, 278] width 1173 height 557
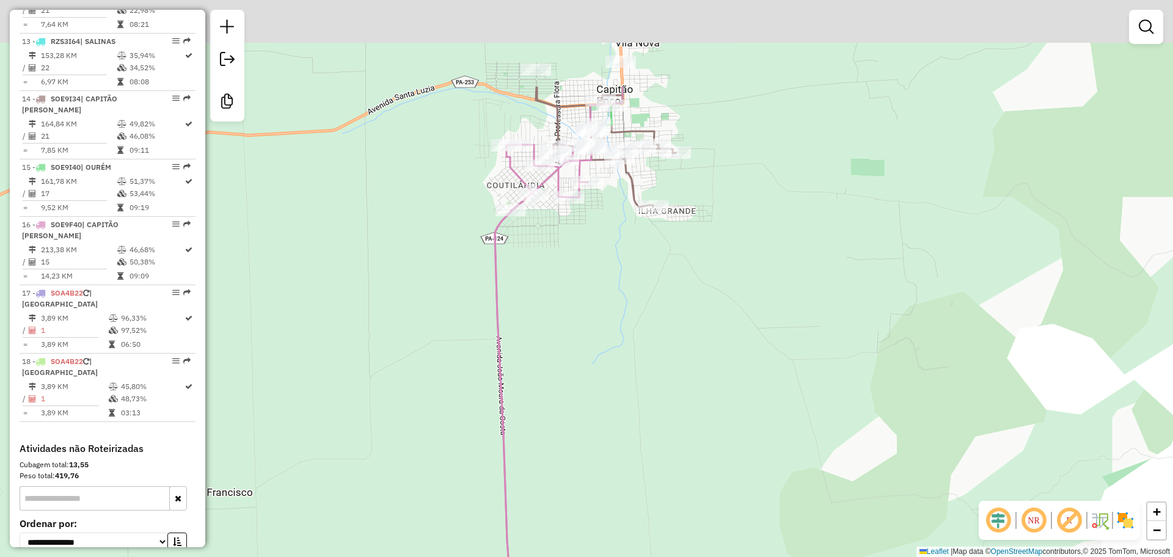
drag, startPoint x: 544, startPoint y: 95, endPoint x: 572, endPoint y: 240, distance: 146.8
click at [572, 240] on div "Janela de atendimento Grade de atendimento Capacidade Transportadoras Veículos …" at bounding box center [586, 278] width 1173 height 557
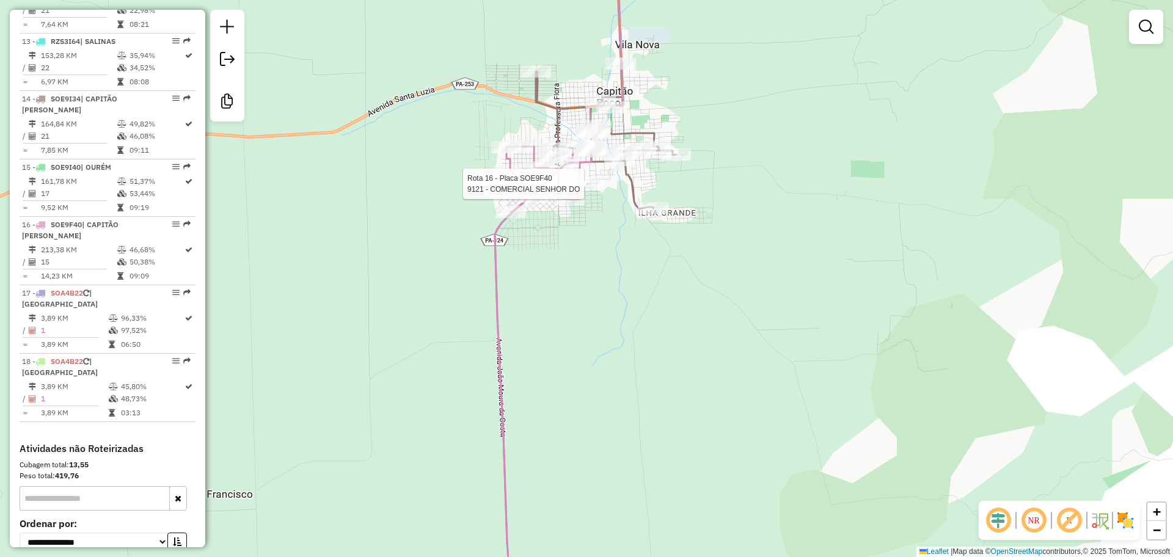
select select "**********"
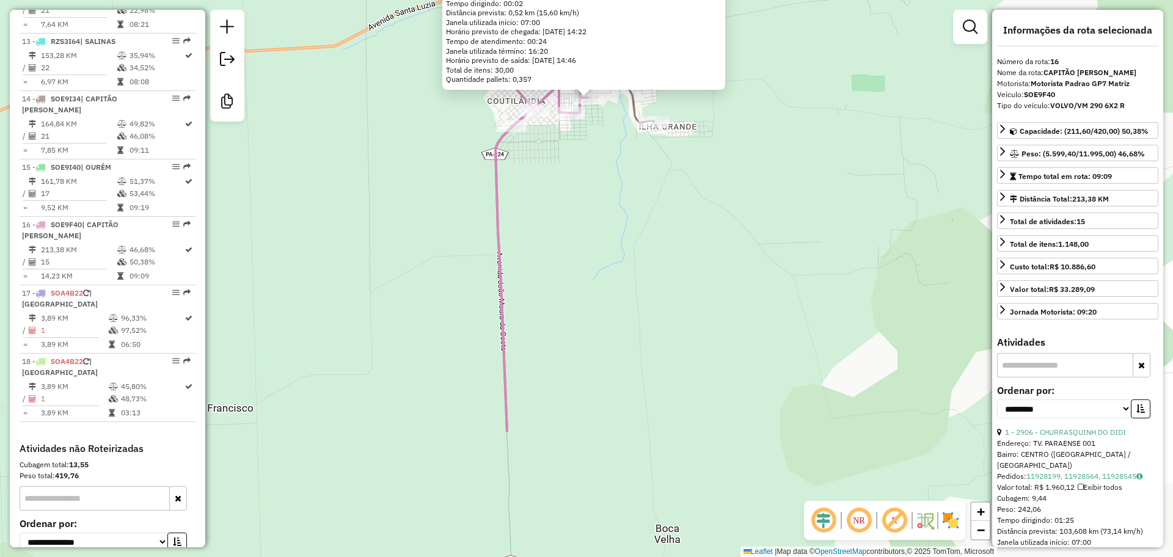
drag, startPoint x: 595, startPoint y: 335, endPoint x: 595, endPoint y: 123, distance: 212.0
click at [595, 123] on div "9121 - COMERCIAL SENHOR DO Endereço: [PERSON_NAME] 464 Bairro: RODOVIARIO (CAPI…" at bounding box center [586, 278] width 1173 height 557
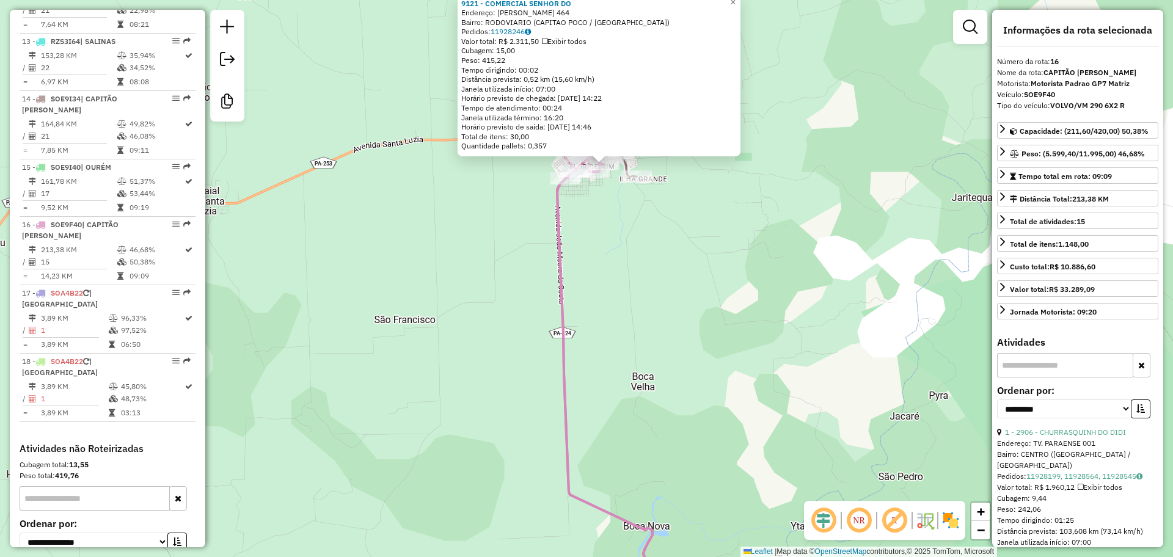
click at [718, 346] on div "9121 - COMERCIAL SENHOR DO Endereço: [PERSON_NAME] 464 Bairro: RODOVIARIO (CAPI…" at bounding box center [586, 278] width 1173 height 557
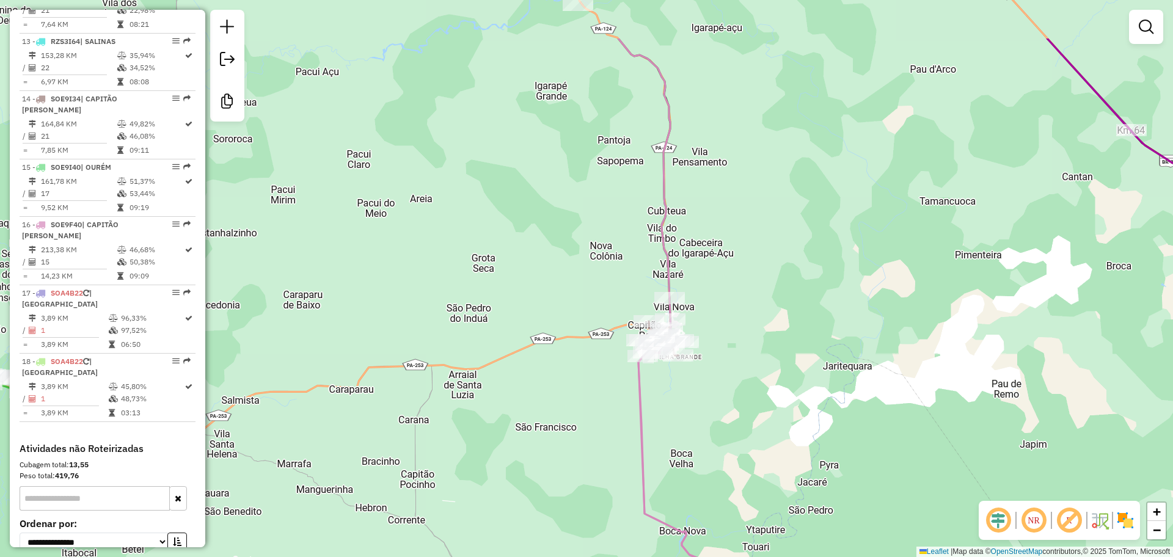
drag, startPoint x: 689, startPoint y: 129, endPoint x: 687, endPoint y: 215, distance: 86.2
click at [687, 215] on div "Janela de atendimento Grade de atendimento Capacidade Transportadoras Veículos …" at bounding box center [586, 278] width 1173 height 557
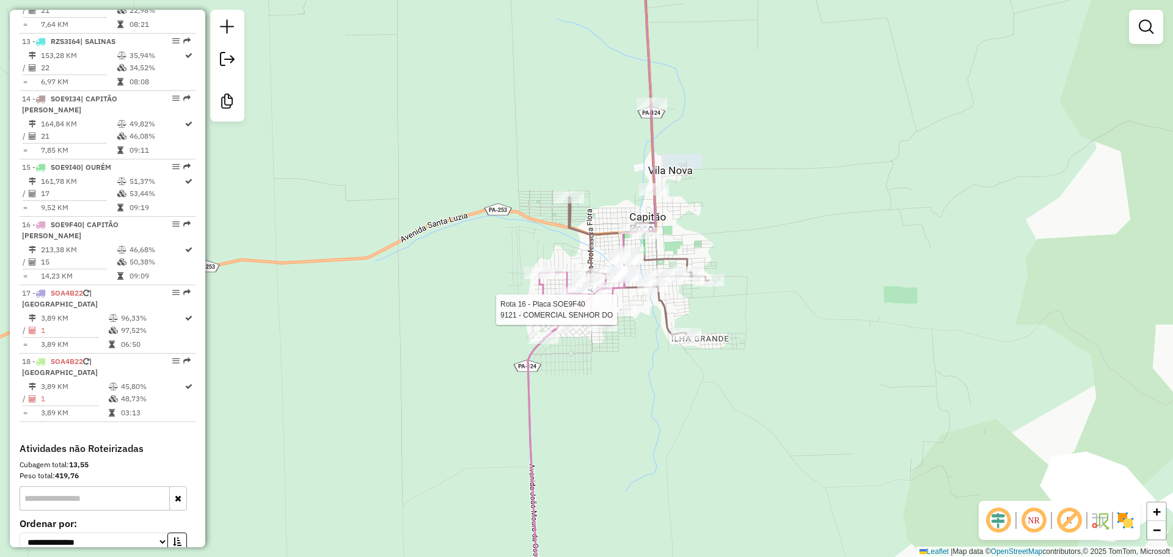
select select "**********"
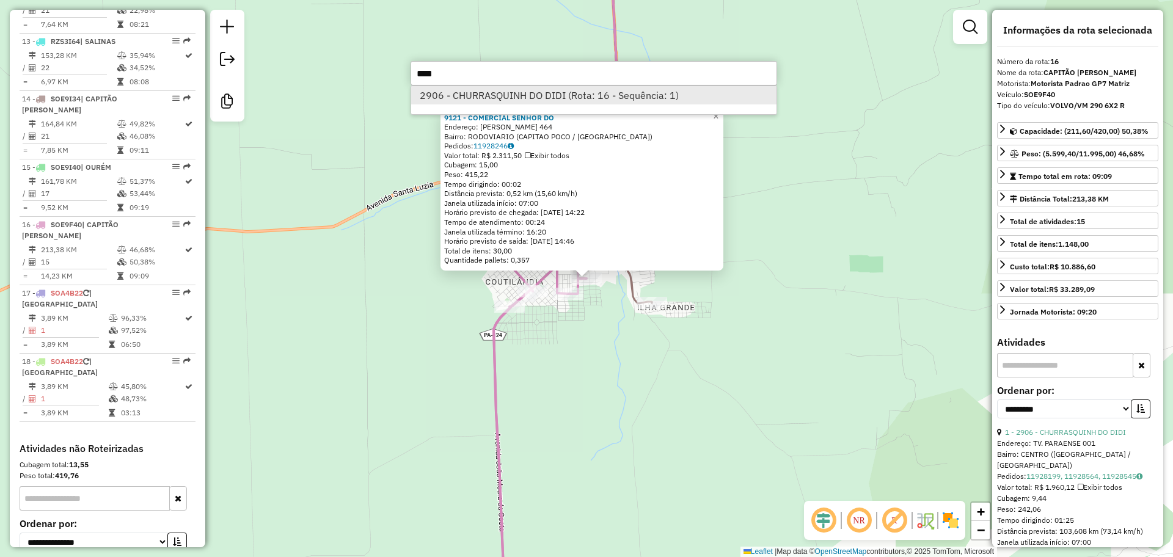
type input "****"
click at [574, 95] on li "2906 - CHURRASQUINH DO DIDI (Rota: 16 - Sequência: 1)" at bounding box center [593, 95] width 365 height 18
